Goal: Transaction & Acquisition: Purchase product/service

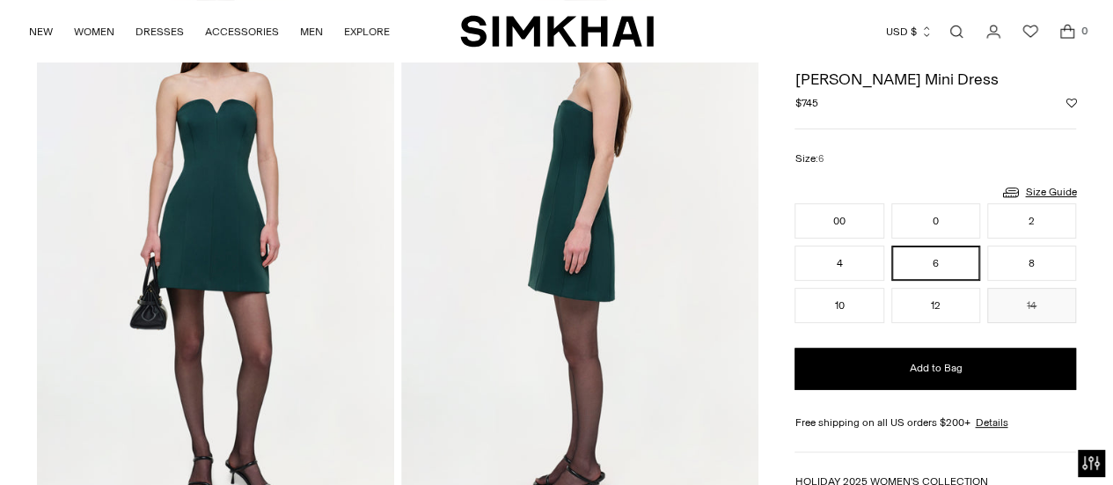
scroll to position [146, 0]
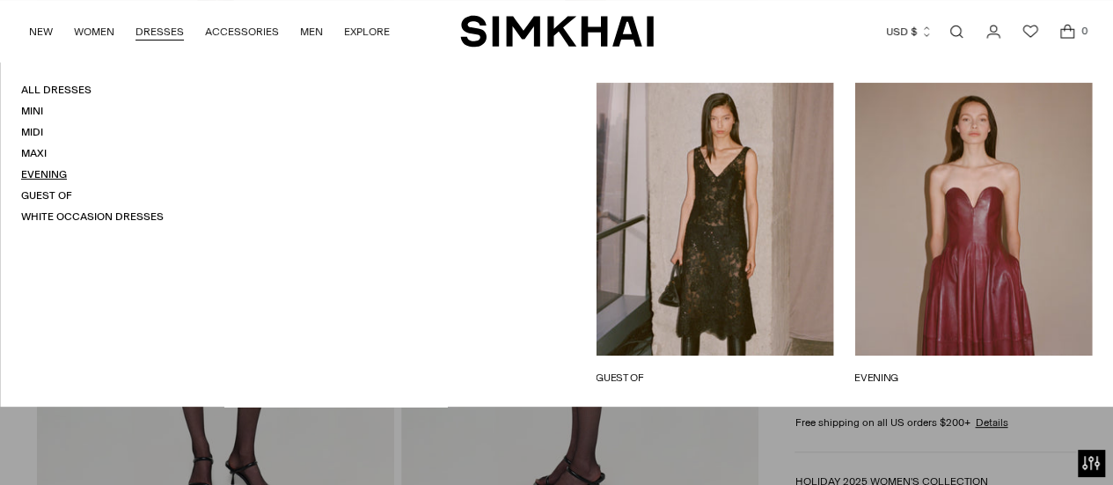
click at [40, 172] on link "Evening" at bounding box center [44, 174] width 46 height 12
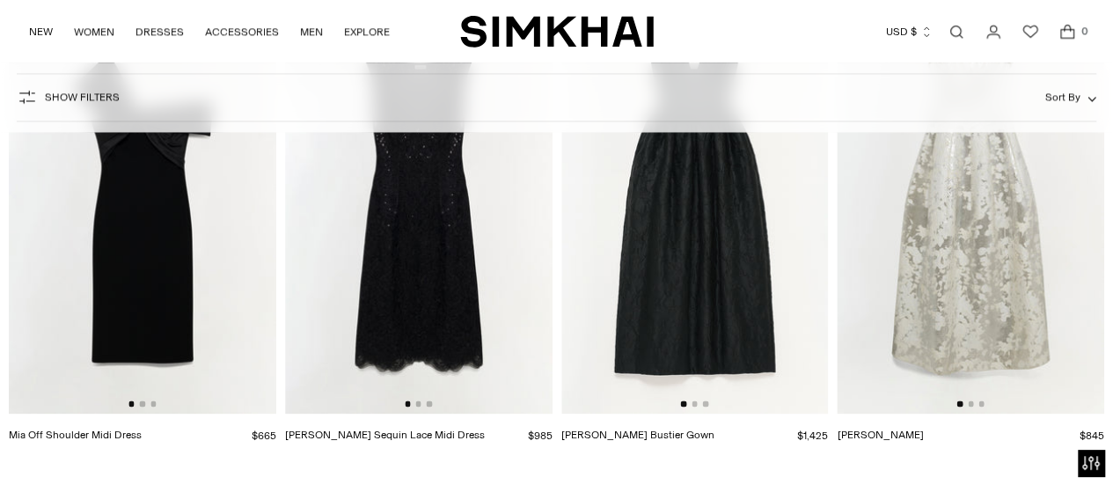
scroll to position [1219, 0]
click at [169, 260] on img at bounding box center [142, 213] width 267 height 401
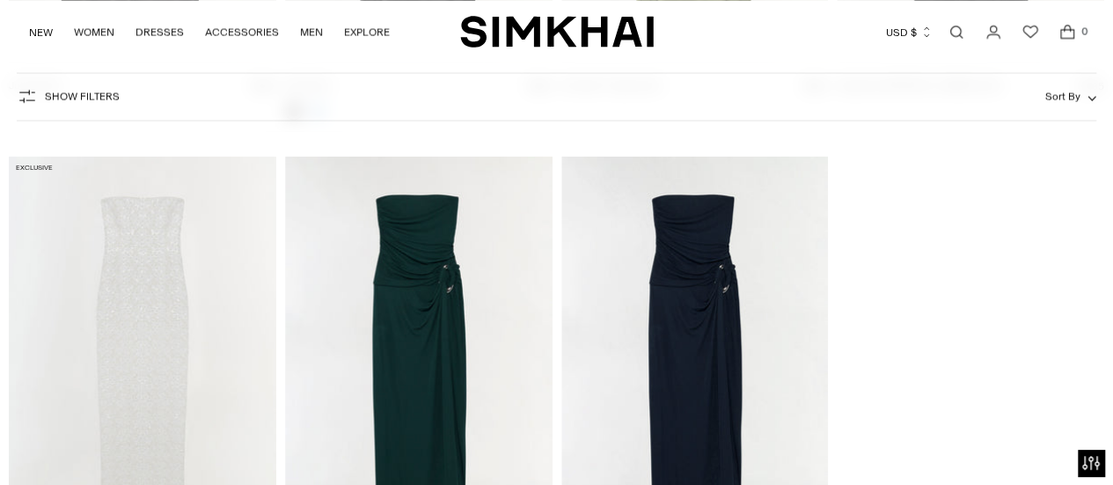
scroll to position [5006, 0]
click at [388, 310] on img at bounding box center [418, 355] width 267 height 401
